Goal: Task Accomplishment & Management: Complete application form

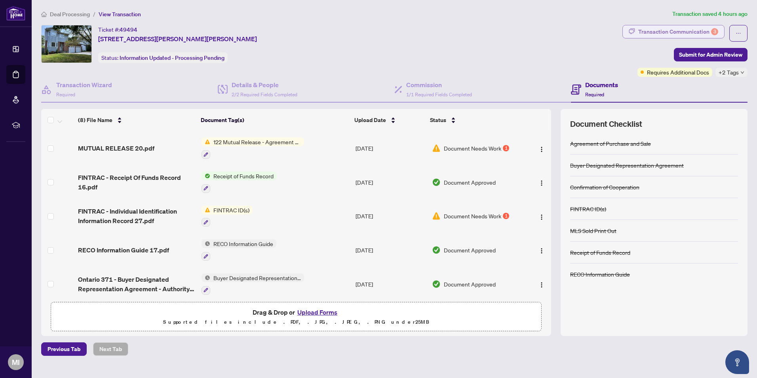
click at [689, 34] on div "Transaction Communication 3" at bounding box center [678, 31] width 80 height 13
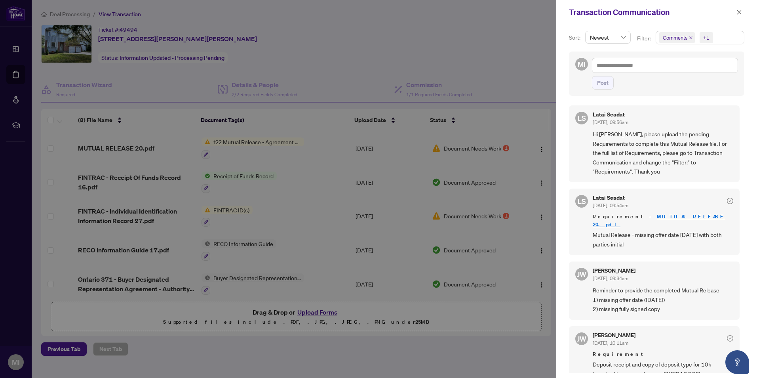
click at [228, 141] on div at bounding box center [378, 189] width 757 height 378
click at [738, 9] on span "button" at bounding box center [739, 12] width 6 height 13
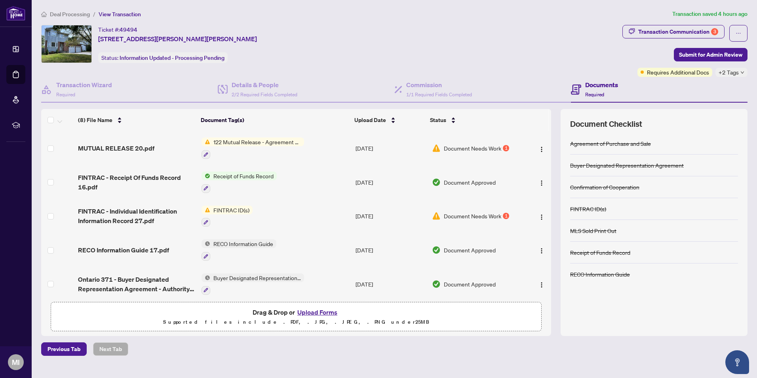
click at [232, 144] on span "122 Mutual Release - Agreement of Purchase and Sale" at bounding box center [257, 141] width 94 height 9
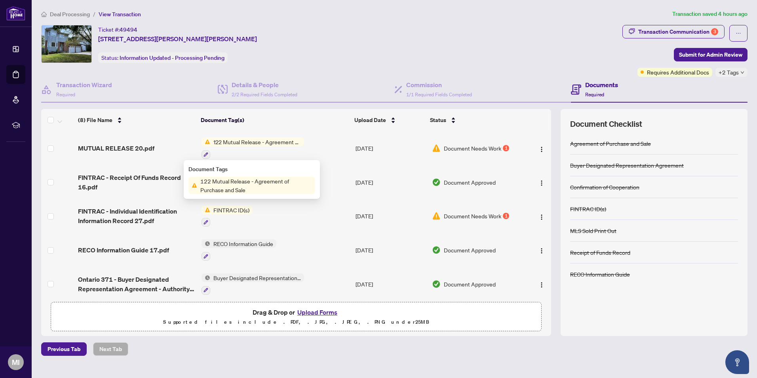
click at [232, 144] on span "122 Mutual Release - Agreement of Purchase and Sale" at bounding box center [257, 141] width 94 height 9
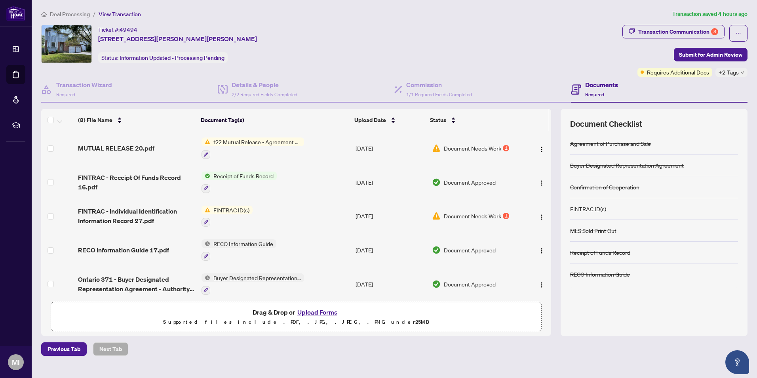
click at [319, 310] on button "Upload Forms" at bounding box center [317, 312] width 45 height 10
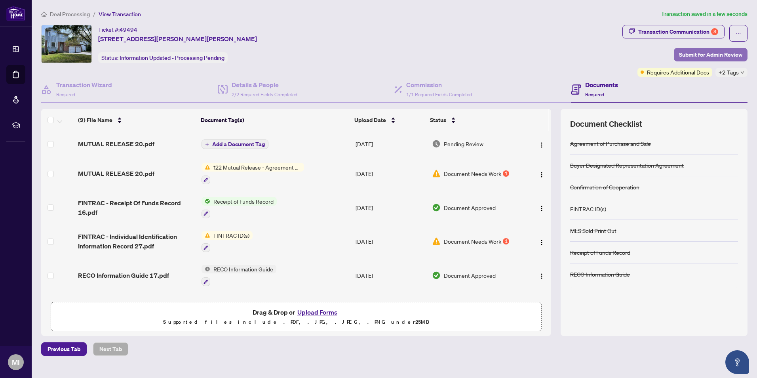
click at [734, 56] on span "Submit for Admin Review" at bounding box center [710, 54] width 63 height 13
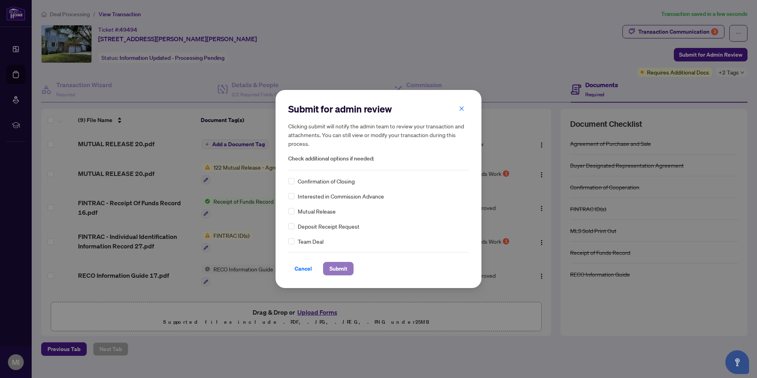
click at [344, 269] on span "Submit" at bounding box center [338, 268] width 18 height 13
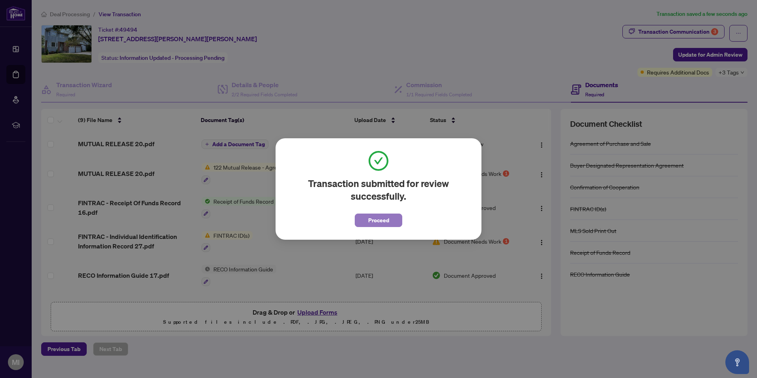
click at [372, 222] on span "Proceed" at bounding box center [378, 220] width 21 height 13
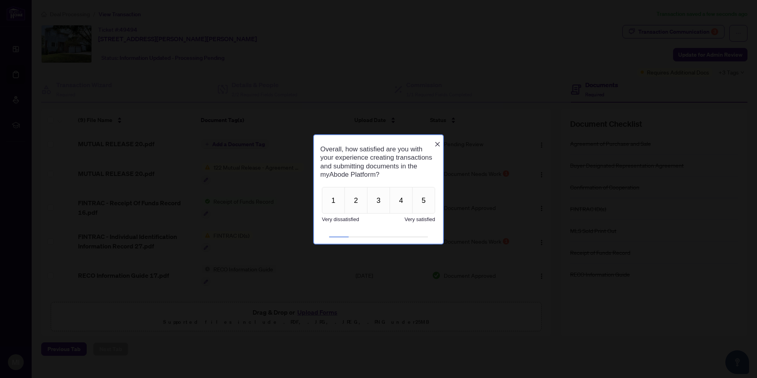
click at [435, 141] on icon "Close button" at bounding box center [437, 144] width 6 height 6
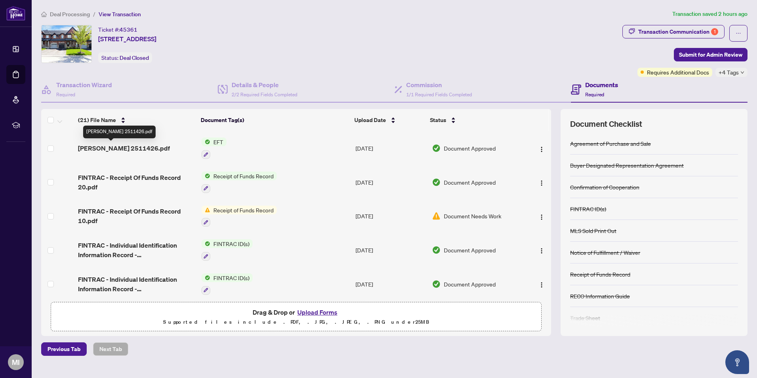
click at [121, 149] on span "[PERSON_NAME] 2511426.pdf" at bounding box center [124, 147] width 92 height 9
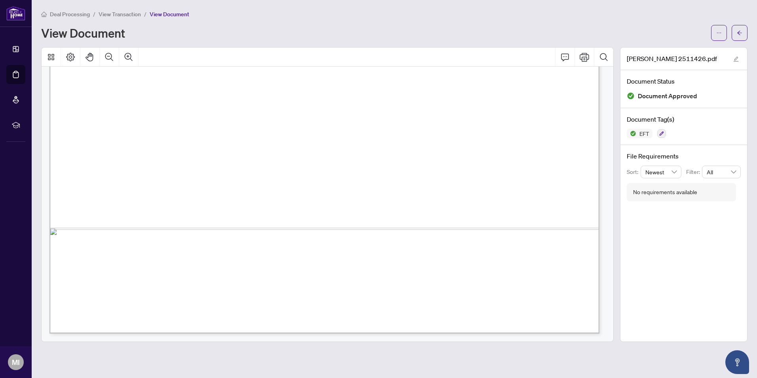
scroll to position [215, 0]
